Goal: Task Accomplishment & Management: Complete application form

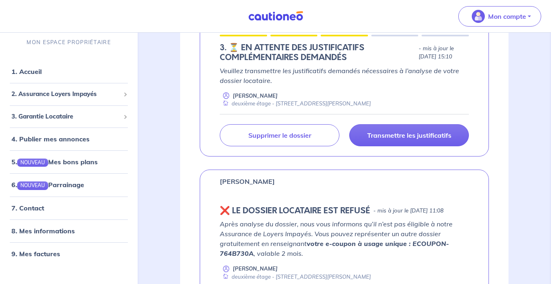
scroll to position [170, 0]
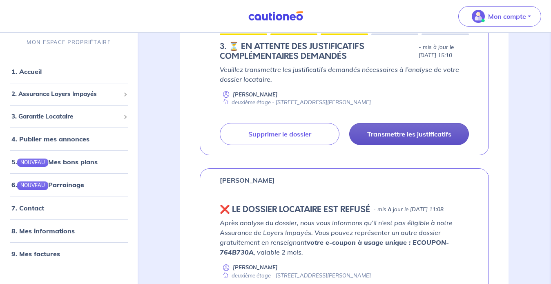
click at [420, 132] on p "Transmettre les justificatifs" at bounding box center [409, 134] width 84 height 8
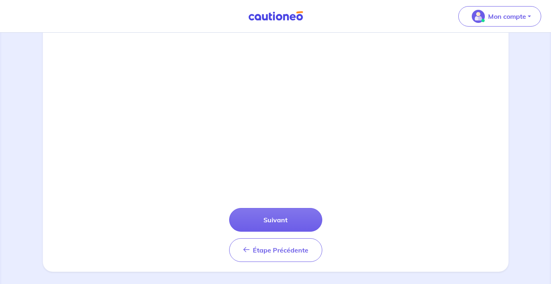
scroll to position [276, 0]
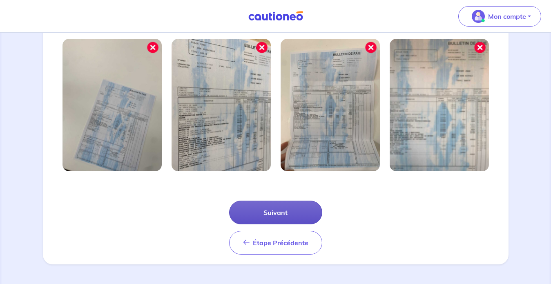
click at [259, 211] on button "Suivant" at bounding box center [275, 212] width 93 height 24
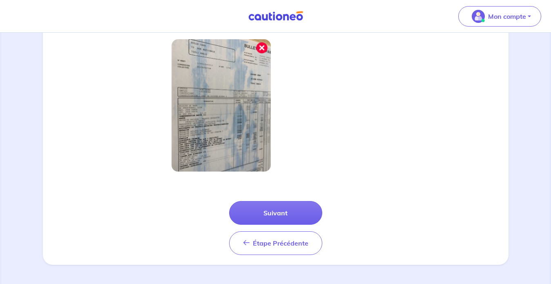
scroll to position [237, 0]
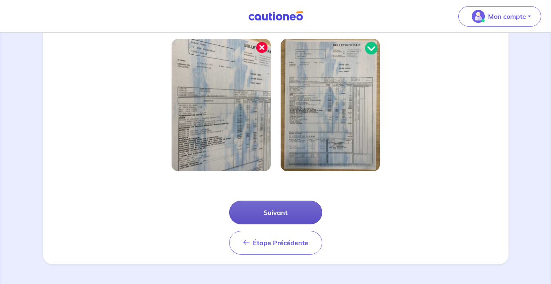
click at [269, 209] on button "Suivant" at bounding box center [275, 212] width 93 height 24
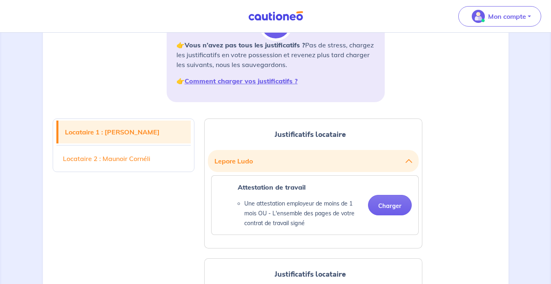
scroll to position [128, 0]
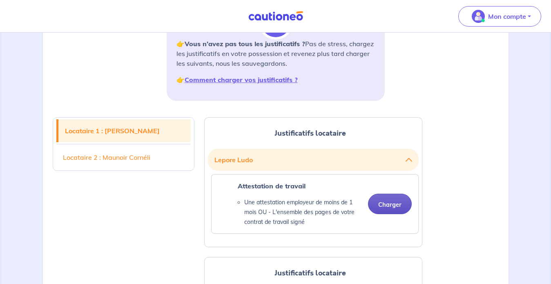
click at [397, 201] on button "Charger" at bounding box center [390, 204] width 44 height 20
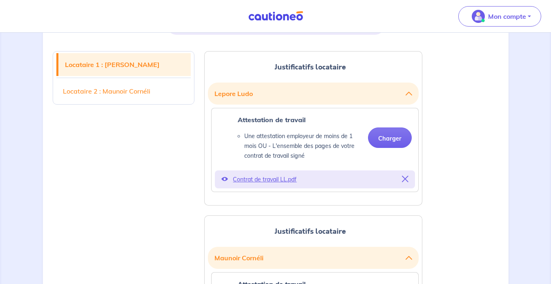
scroll to position [256, 0]
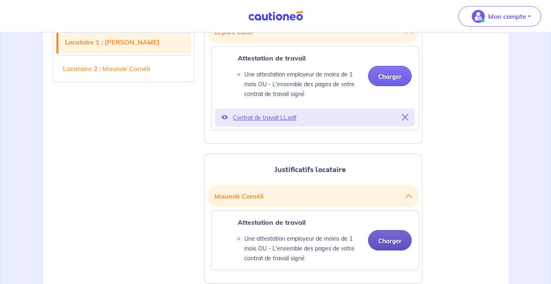
click at [391, 242] on button "Charger" at bounding box center [390, 240] width 44 height 20
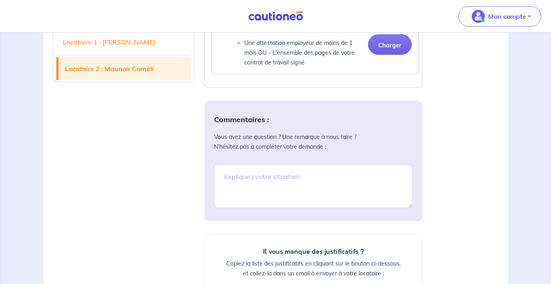
scroll to position [426, 0]
click at [266, 181] on textarea at bounding box center [313, 186] width 198 height 43
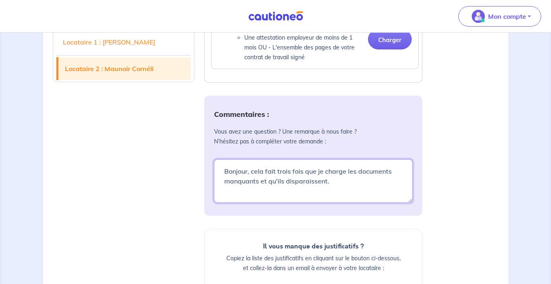
scroll to position [432, 0]
click at [261, 190] on textarea "Bonjour, cela fait trois fois que je charge les documents manquants et qu'ils d…" at bounding box center [313, 181] width 198 height 43
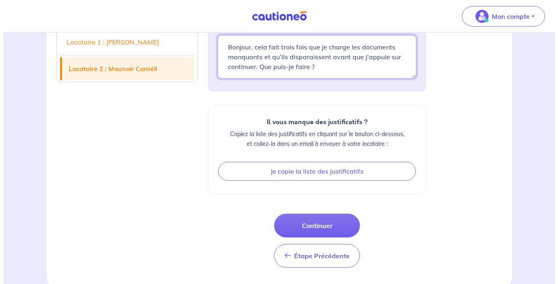
scroll to position [559, 0]
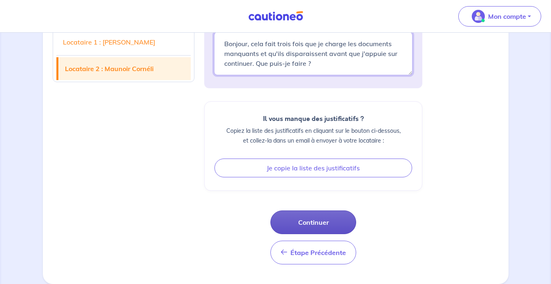
type textarea "Bonjour, cela fait trois fois que je charge les documents manquants et qu'ils d…"
click at [311, 217] on button "Continuer" at bounding box center [313, 222] width 86 height 24
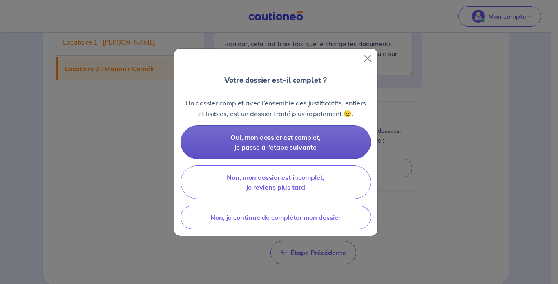
click at [293, 144] on span "Oui, mon dossier est complet, je passe à l’étape suivante" at bounding box center [275, 142] width 90 height 18
